Goal: Register for event/course

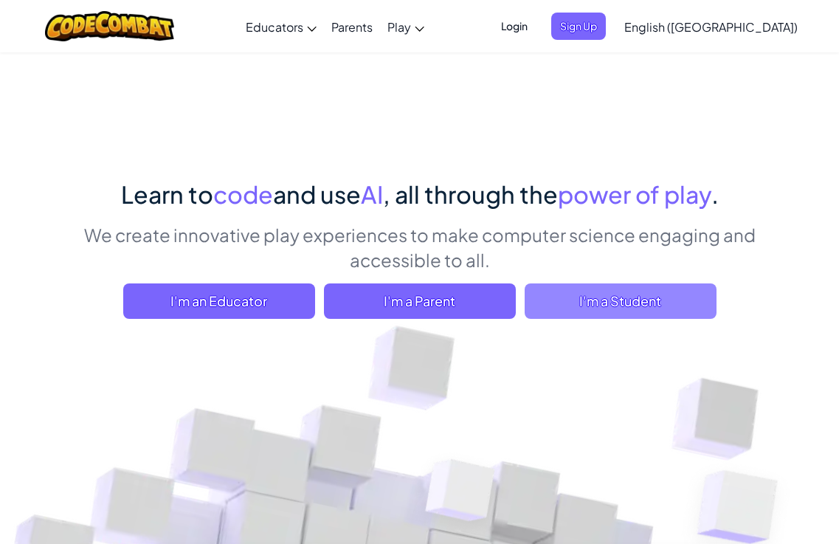
click at [628, 302] on span "I'm a Student" at bounding box center [620, 300] width 192 height 35
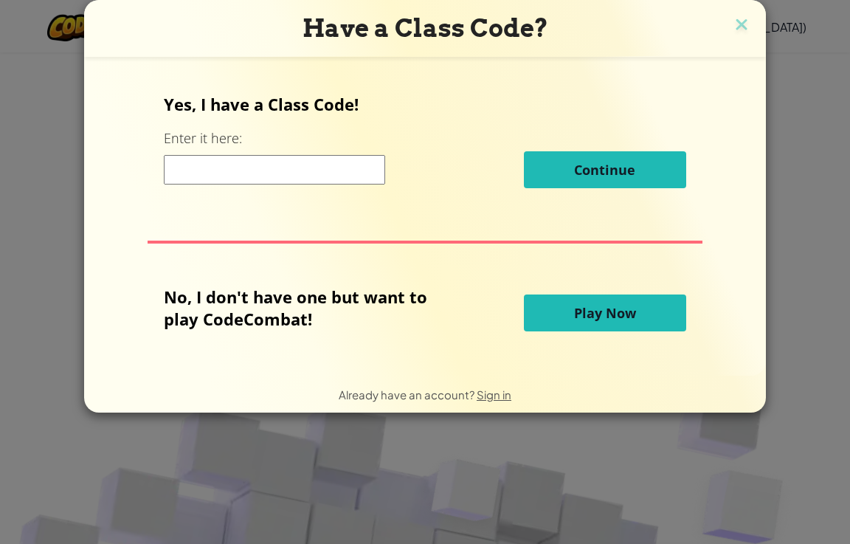
click at [604, 306] on span "Play Now" at bounding box center [605, 313] width 62 height 18
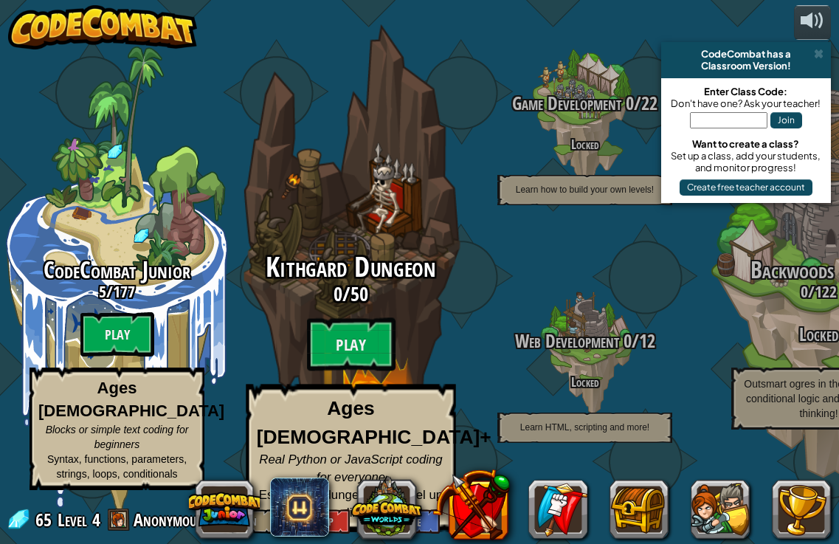
click at [366, 255] on div "Kithgard Dungeon 0 / 50 Play Ages [DEMOGRAPHIC_DATA]+ Real Python or JavaScript…" at bounding box center [350, 280] width 280 height 561
